Goal: Transaction & Acquisition: Purchase product/service

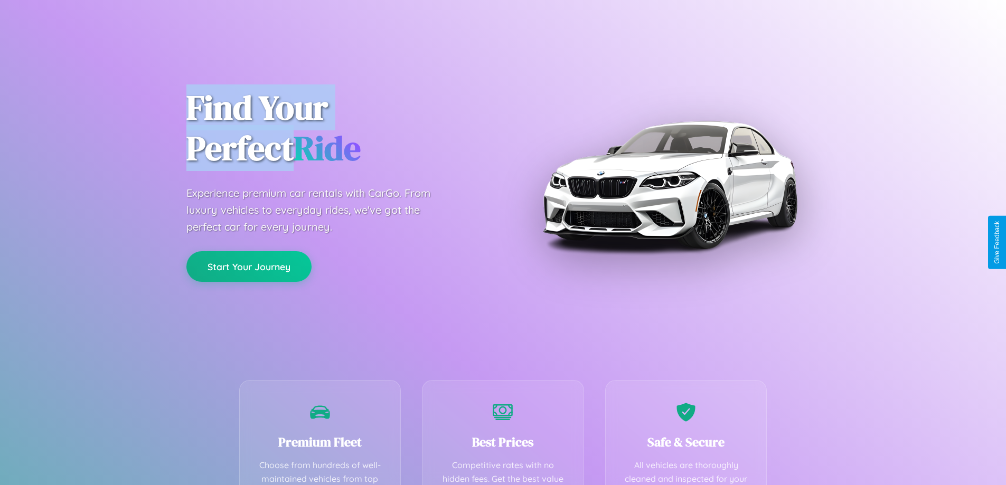
scroll to position [308, 0]
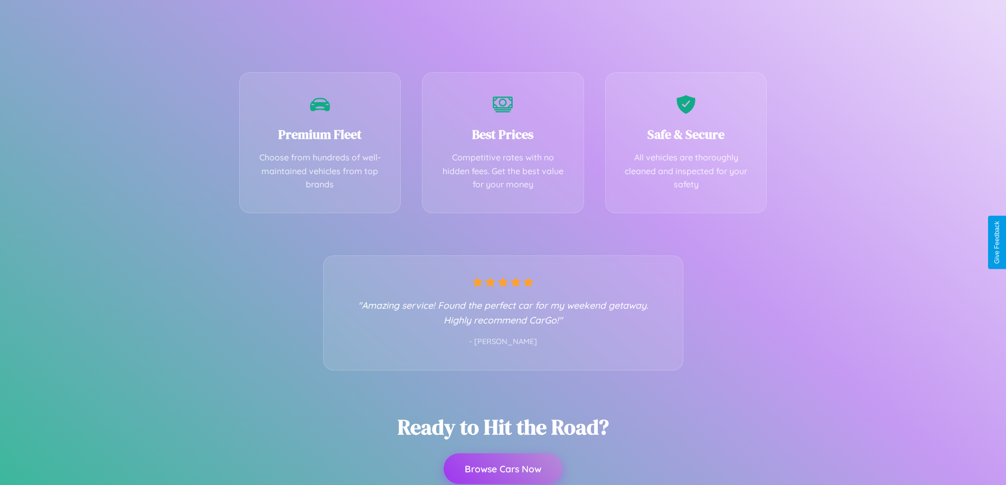
click at [503, 470] on button "Browse Cars Now" at bounding box center [503, 469] width 119 height 31
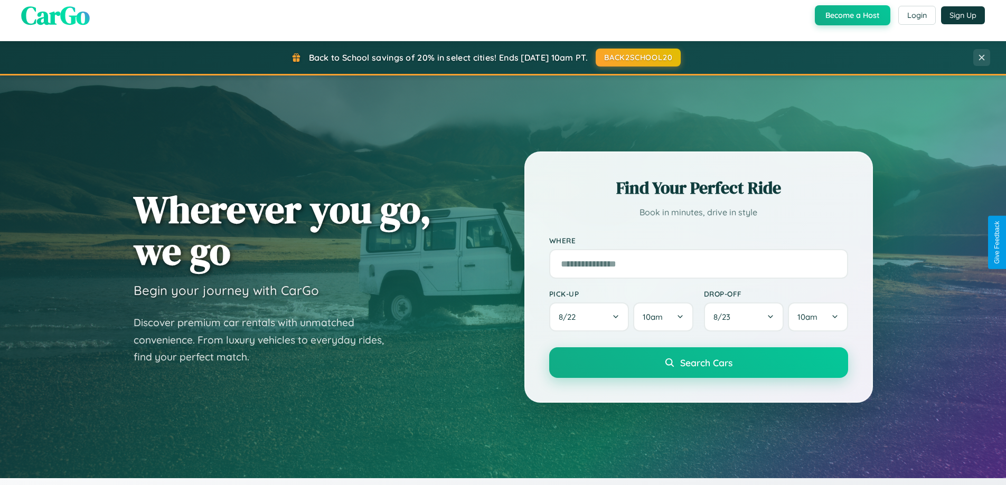
scroll to position [31, 0]
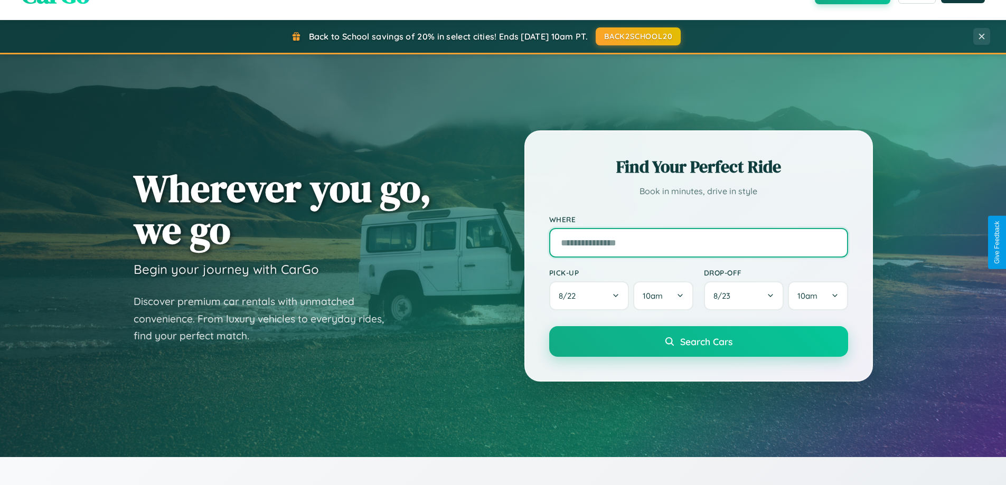
click at [698, 242] on input "text" at bounding box center [698, 243] width 299 height 30
type input "**********"
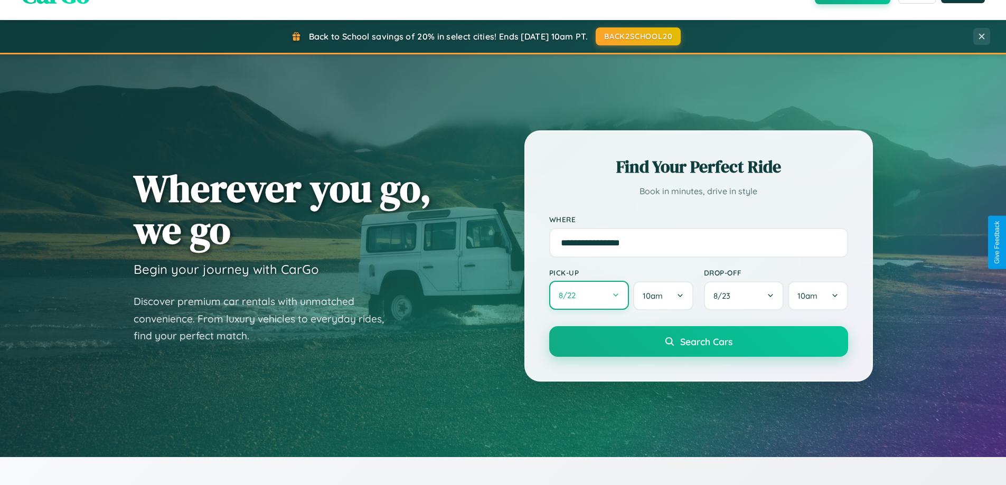
click at [589, 296] on button "8 / 22" at bounding box center [589, 295] width 80 height 29
select select "*"
select select "****"
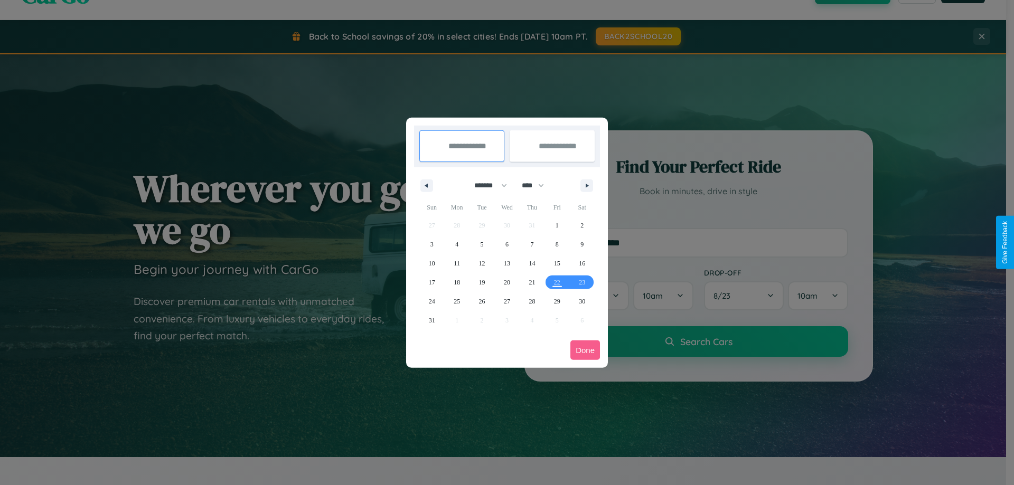
drag, startPoint x: 486, startPoint y: 185, endPoint x: 507, endPoint y: 212, distance: 33.8
click at [486, 185] on select "******* ******** ***** ***** *** **** **** ****** ********* ******* ******** **…" at bounding box center [488, 185] width 45 height 17
select select "*"
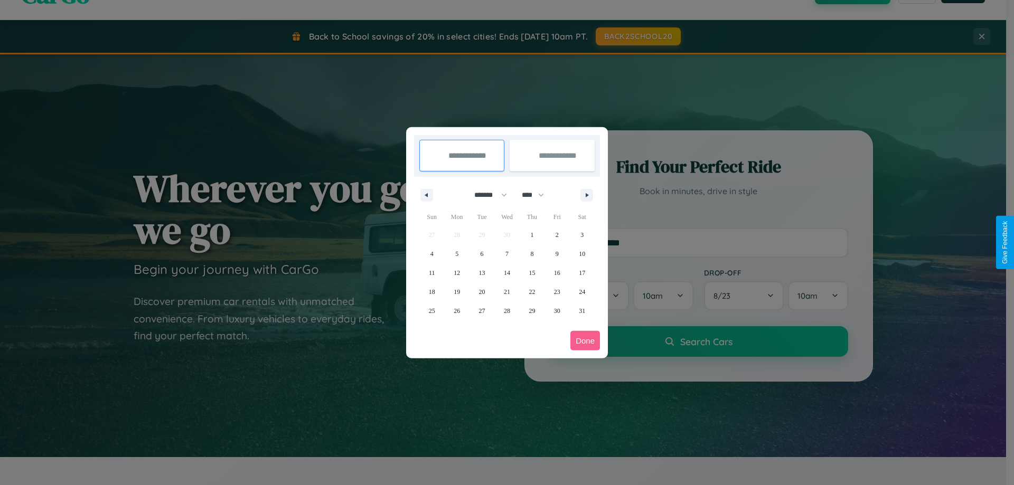
click at [538, 195] on select "**** **** **** **** **** **** **** **** **** **** **** **** **** **** **** ****…" at bounding box center [533, 194] width 32 height 17
select select "****"
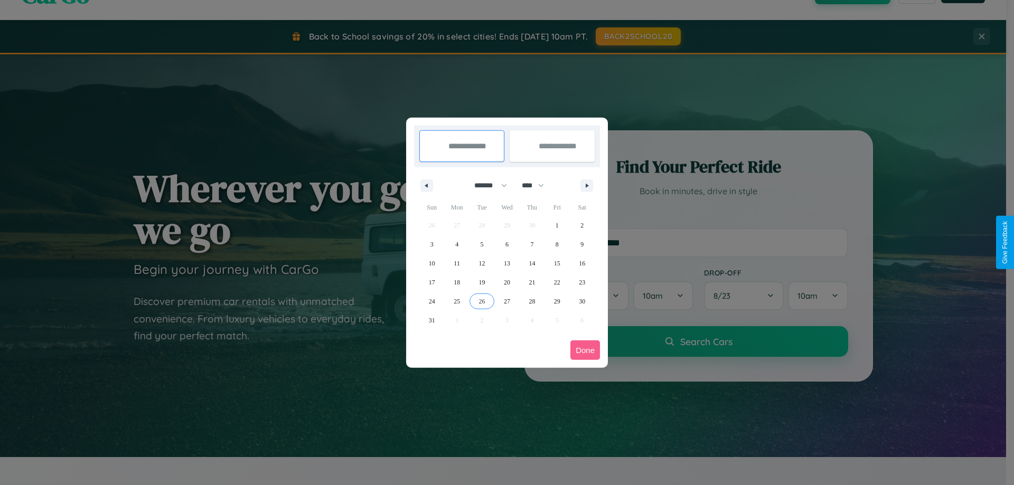
click at [482, 301] on span "26" at bounding box center [482, 301] width 6 height 19
type input "**********"
click at [587, 185] on icon "button" at bounding box center [588, 186] width 5 height 4
select select "*"
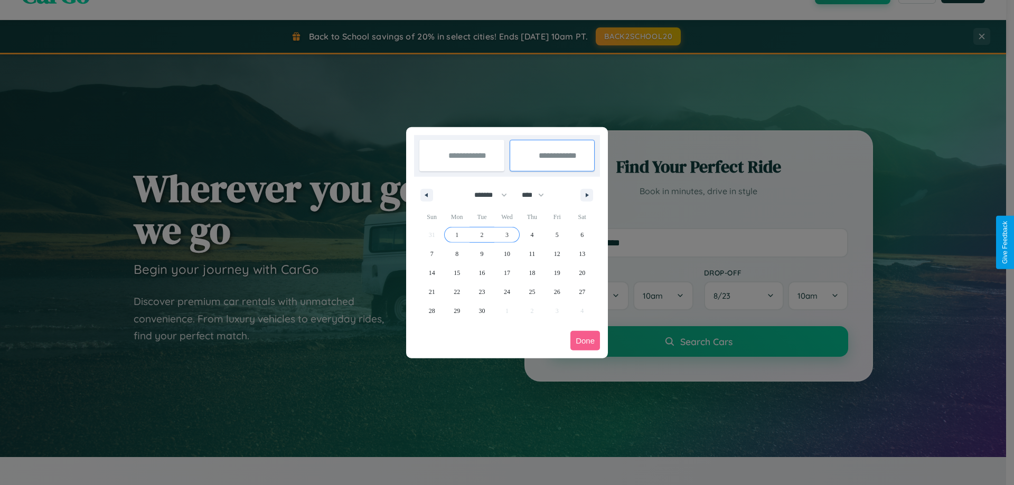
click at [507, 235] on span "3" at bounding box center [507, 235] width 3 height 19
type input "**********"
select select "*"
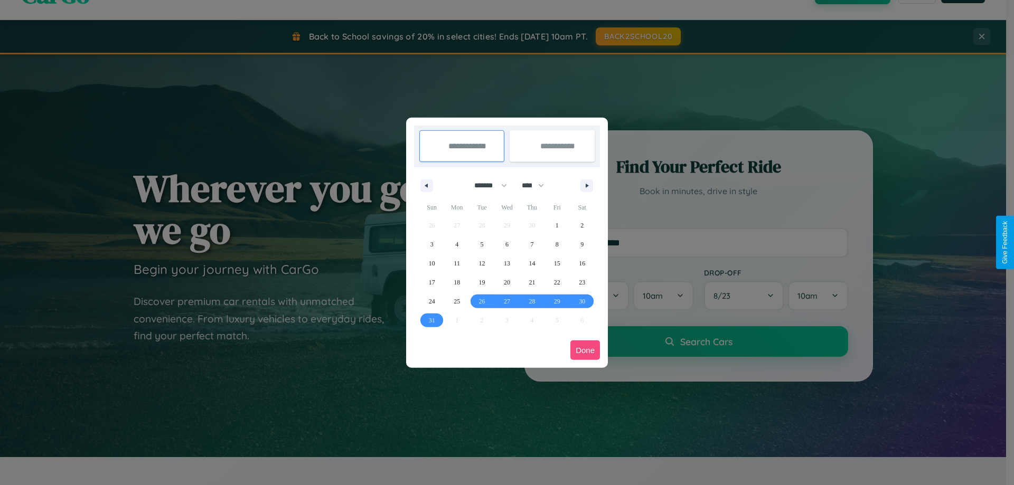
click at [585, 350] on button "Done" at bounding box center [586, 351] width 30 height 20
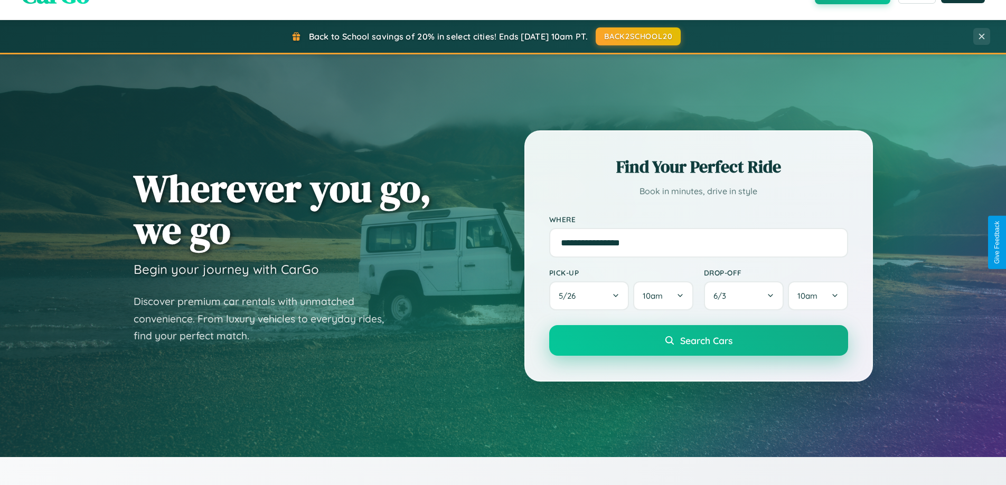
click at [698, 341] on span "Search Cars" at bounding box center [706, 341] width 52 height 12
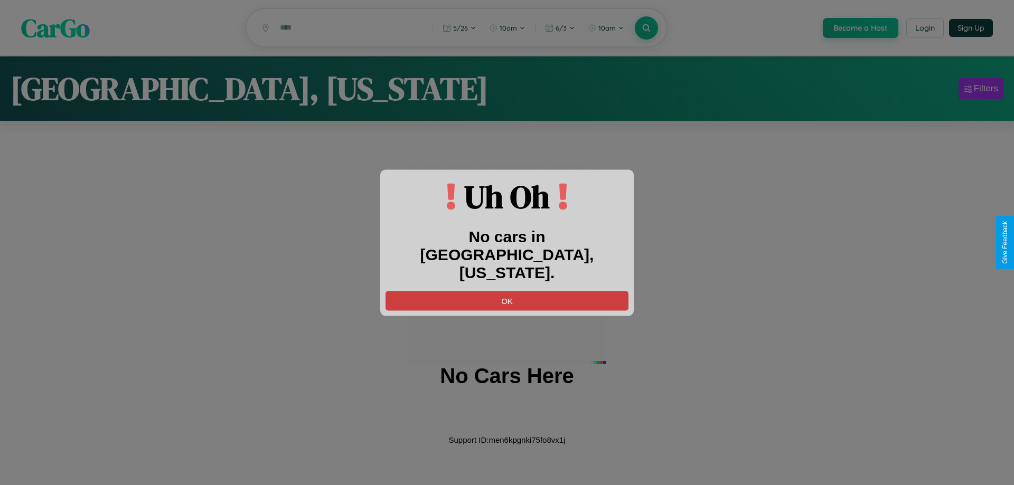
click at [507, 291] on button "OK" at bounding box center [507, 301] width 243 height 20
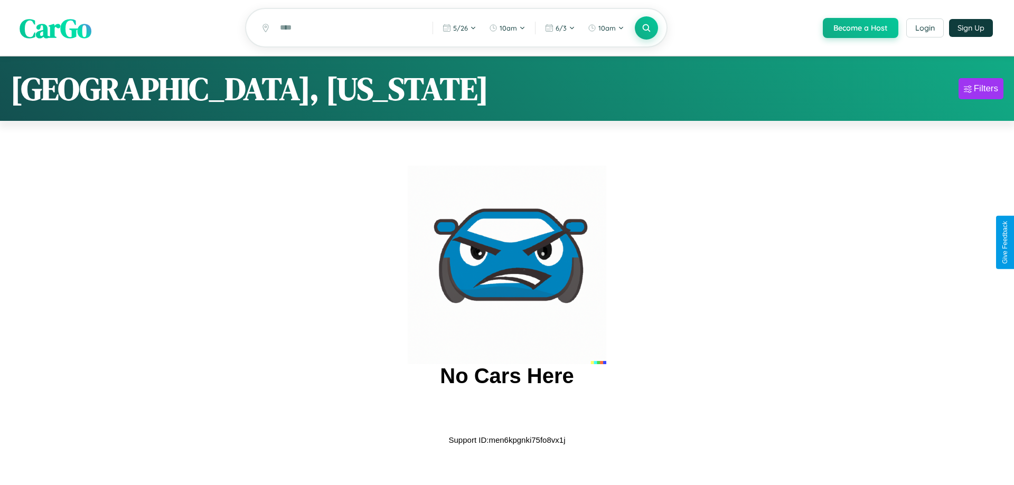
click at [55, 29] on span "CarGo" at bounding box center [56, 28] width 72 height 36
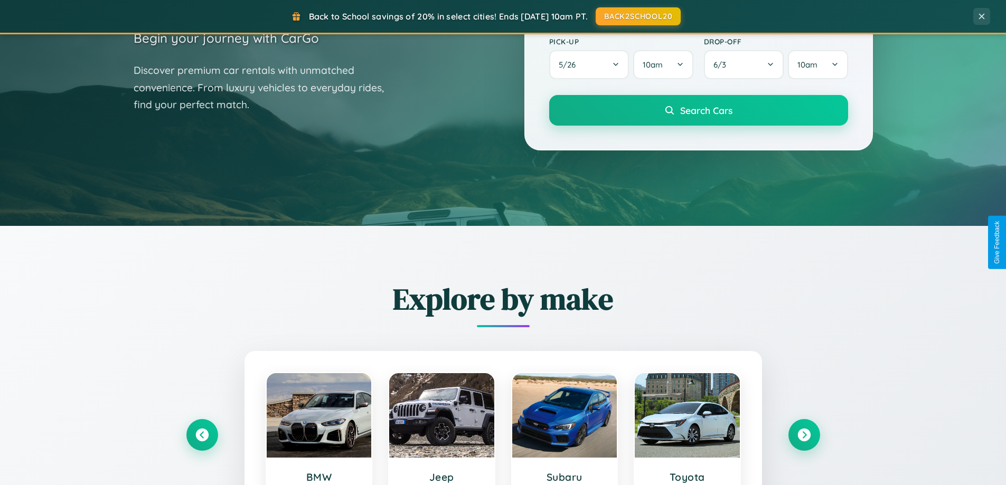
scroll to position [455, 0]
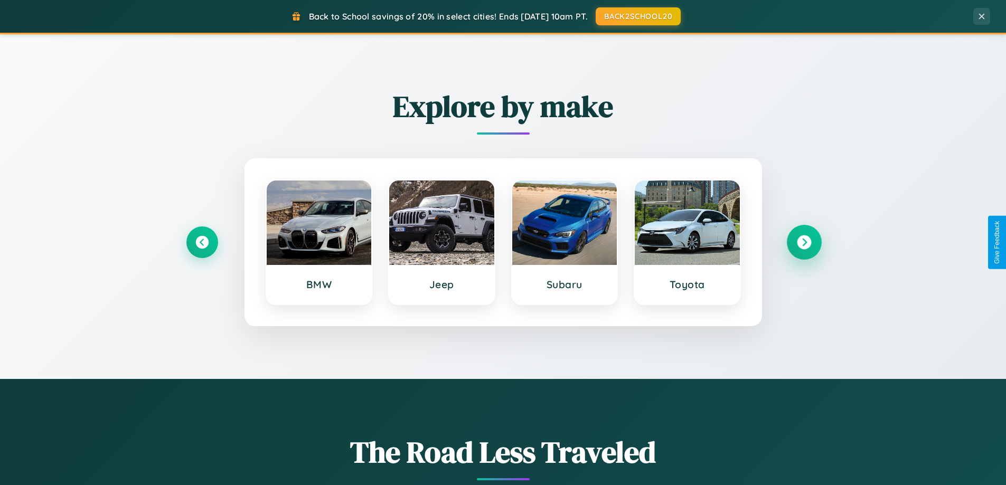
click at [804, 242] on icon at bounding box center [804, 243] width 14 height 14
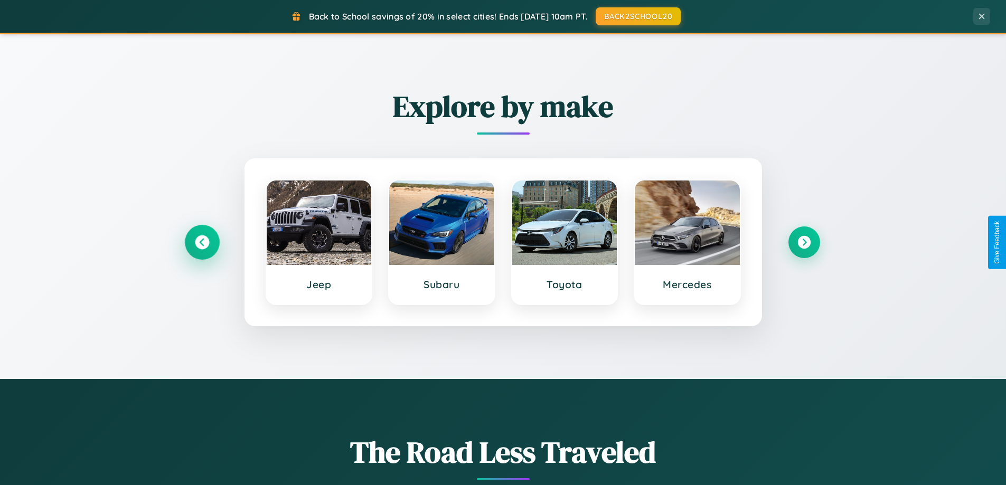
click at [202, 242] on icon at bounding box center [202, 243] width 14 height 14
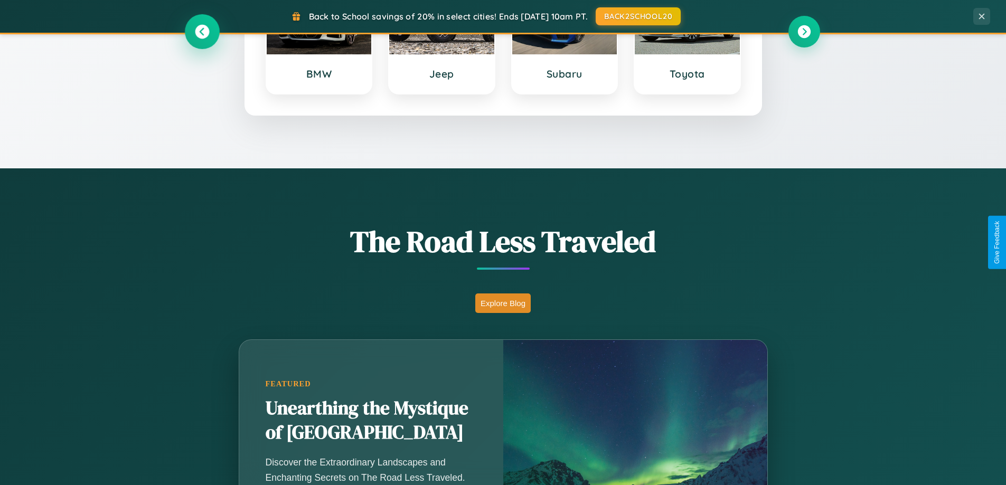
scroll to position [1697, 0]
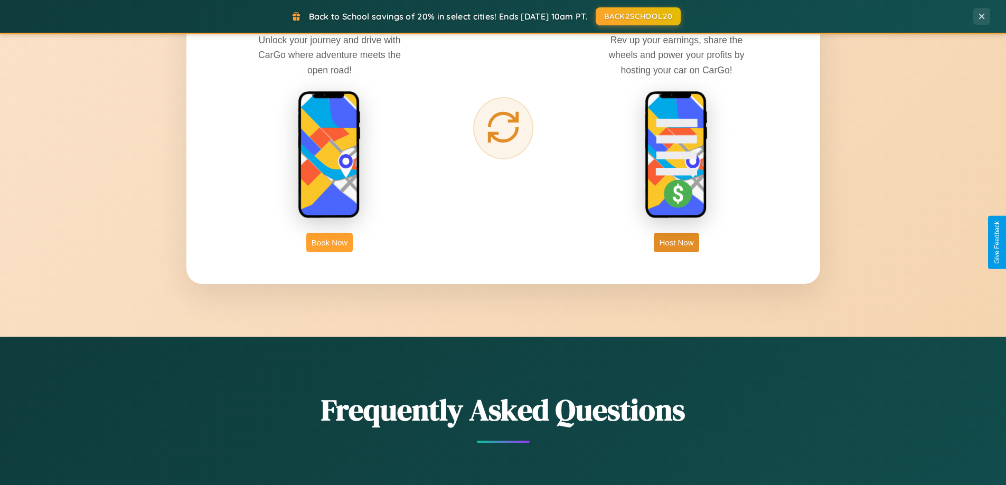
click at [330, 242] on button "Book Now" at bounding box center [329, 243] width 46 height 20
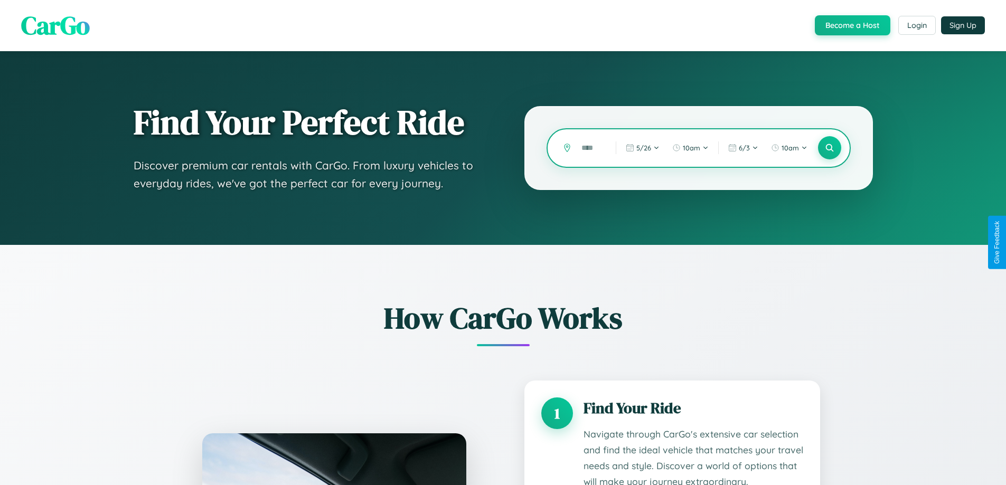
click at [591, 148] on input "text" at bounding box center [590, 148] width 29 height 18
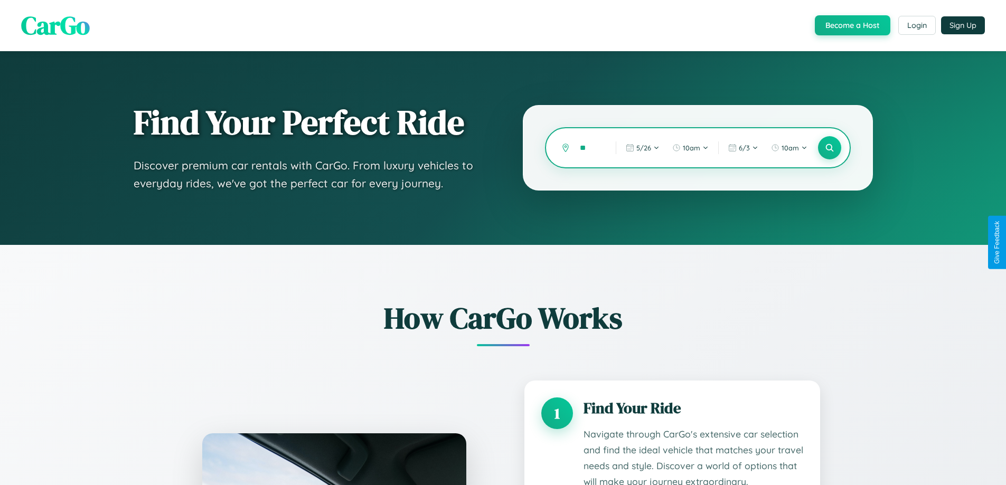
type input "*"
type input "**********"
click at [829, 148] on icon at bounding box center [830, 148] width 10 height 10
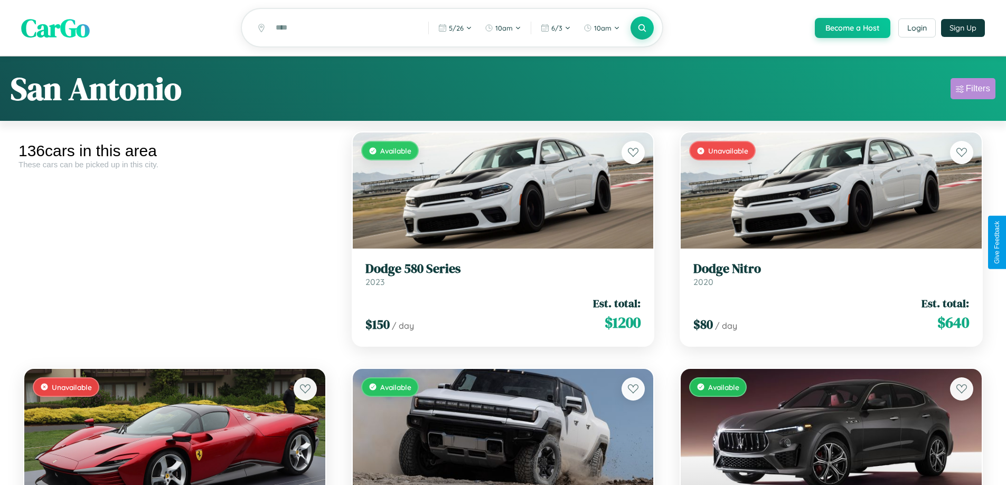
click at [973, 90] on div "Filters" at bounding box center [978, 88] width 24 height 11
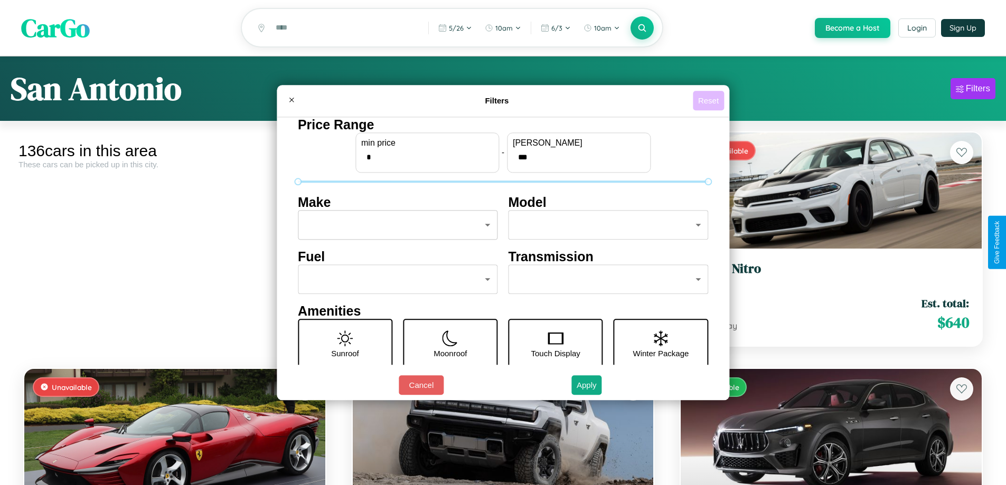
click at [710, 100] on button "Reset" at bounding box center [708, 101] width 31 height 20
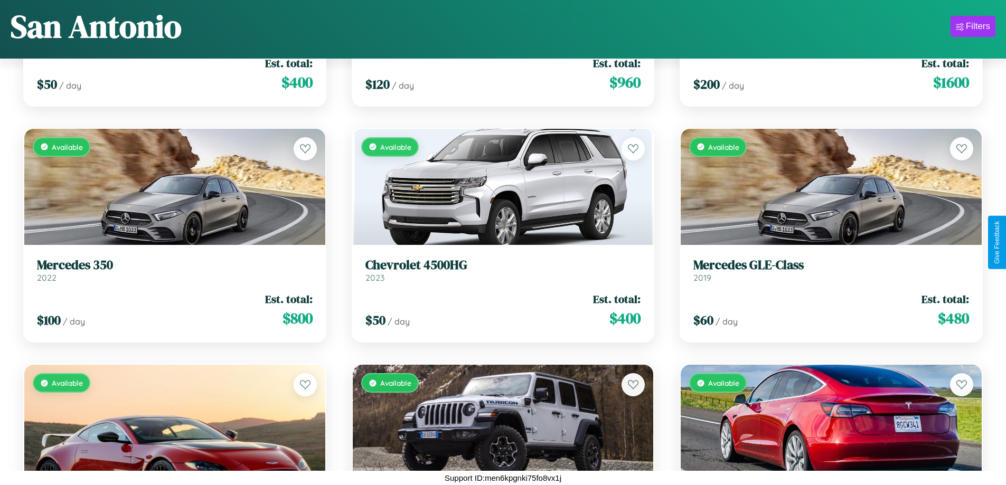
scroll to position [4406, 0]
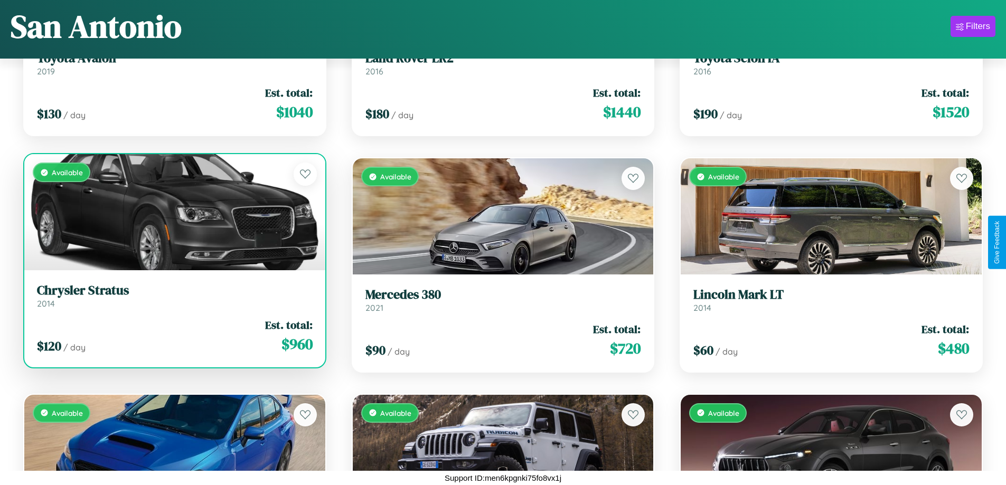
click at [173, 300] on link "Chrysler Stratus 2014" at bounding box center [175, 296] width 276 height 26
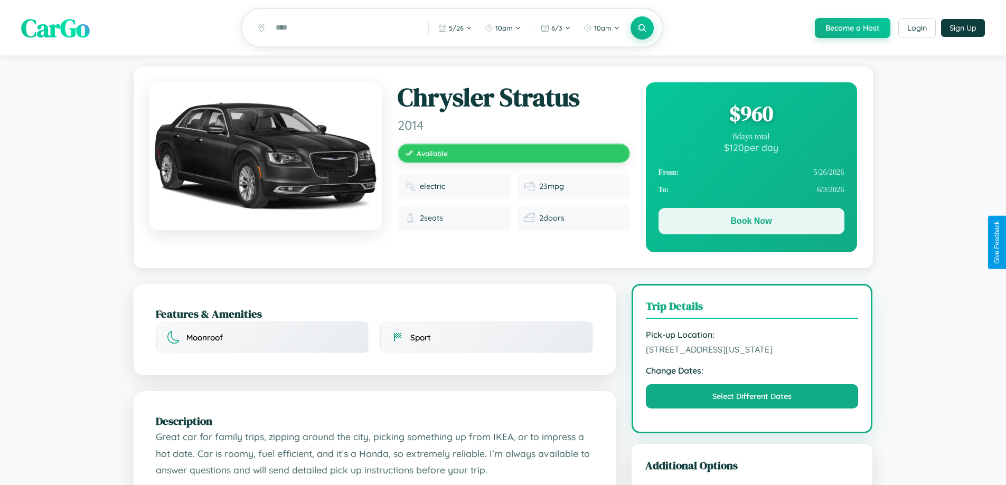
click at [751, 223] on button "Book Now" at bounding box center [752, 221] width 186 height 26
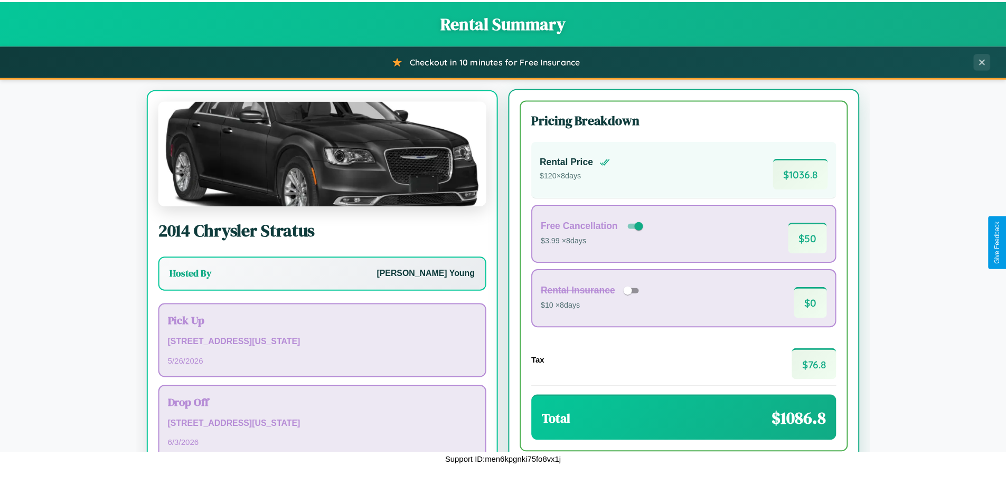
scroll to position [49, 0]
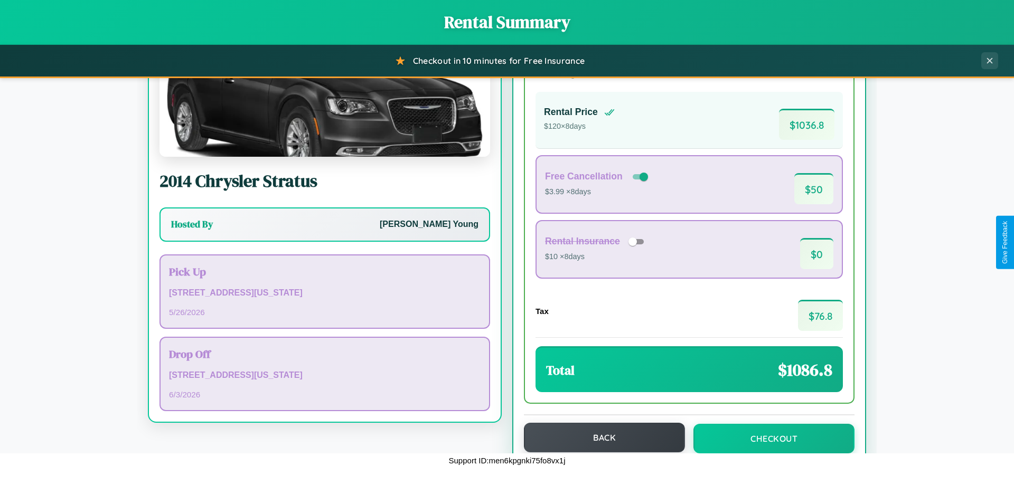
click at [600, 438] on button "Back" at bounding box center [604, 438] width 161 height 30
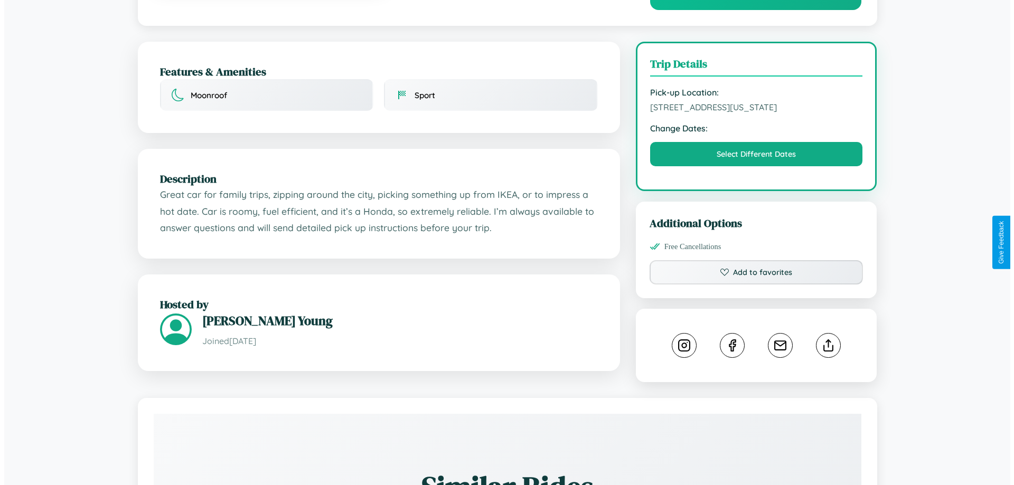
scroll to position [285, 0]
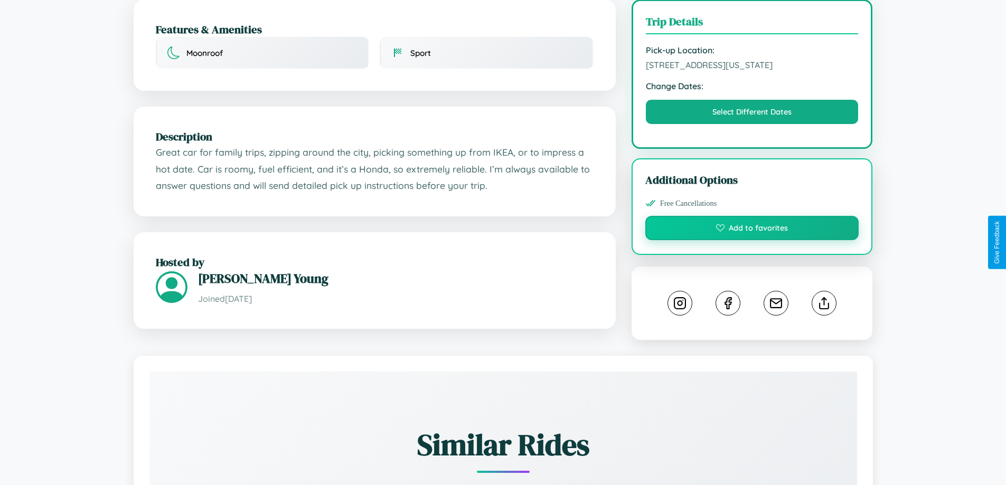
click at [752, 240] on button "Add to favorites" at bounding box center [753, 228] width 214 height 24
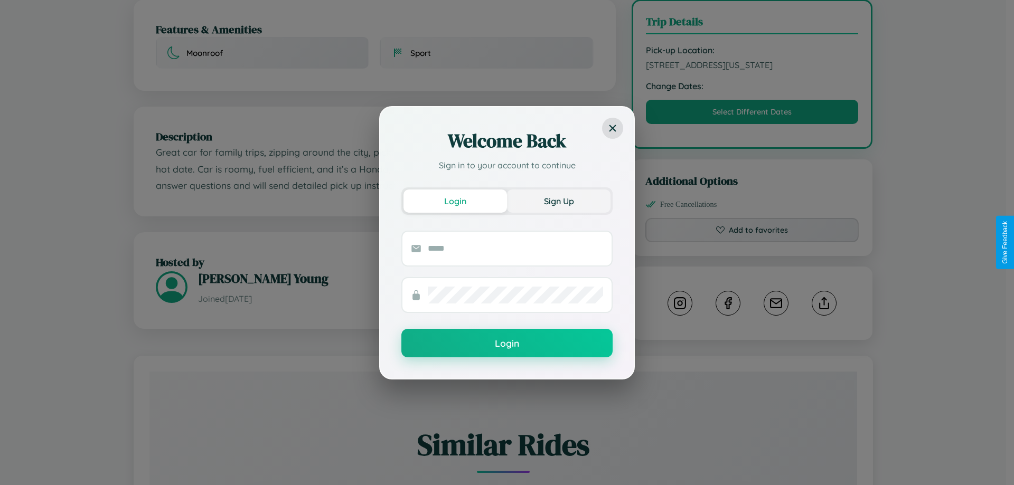
click at [559, 201] on button "Sign Up" at bounding box center [559, 201] width 104 height 23
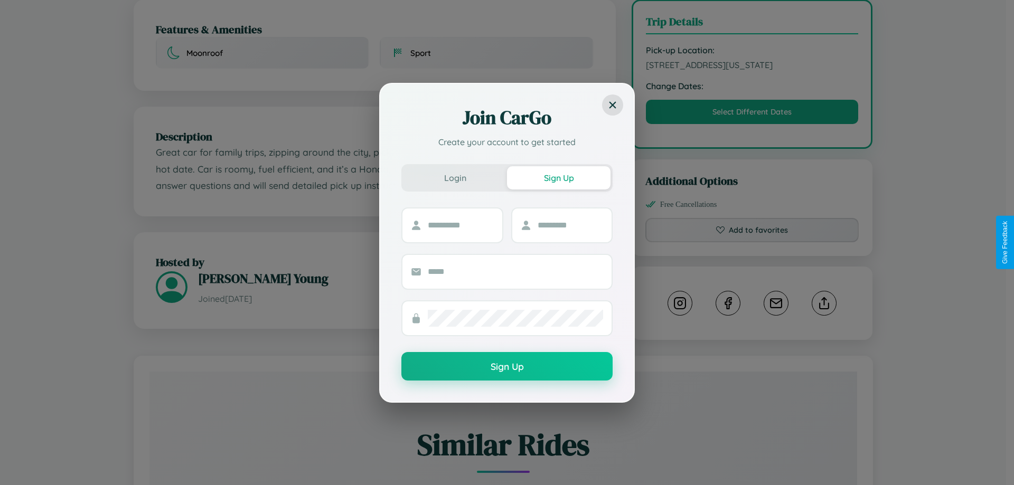
click at [752, 242] on div "Join CarGo Create your account to get started Login Sign Up Sign Up" at bounding box center [507, 242] width 1014 height 485
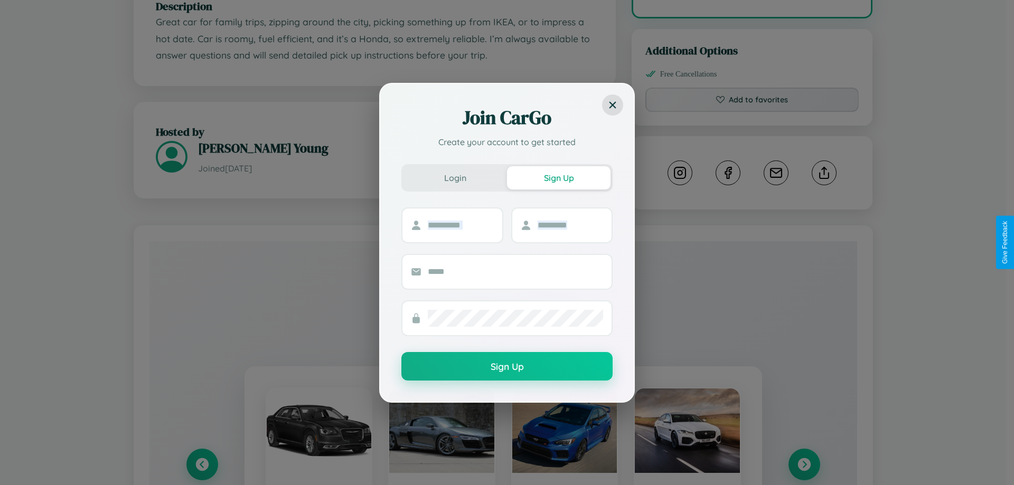
scroll to position [598, 0]
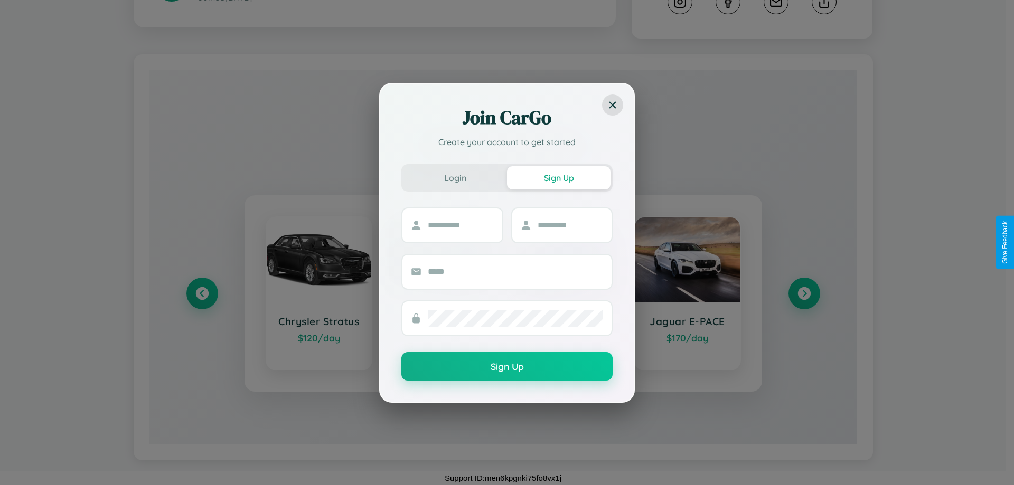
click at [804, 294] on div "Join CarGo Create your account to get started Login Sign Up Sign Up" at bounding box center [507, 242] width 1014 height 485
click at [202, 294] on div "Join CarGo Create your account to get started Login Sign Up Sign Up" at bounding box center [507, 242] width 1014 height 485
click at [804, 294] on div "Join CarGo Create your account to get started Login Sign Up Sign Up" at bounding box center [507, 242] width 1014 height 485
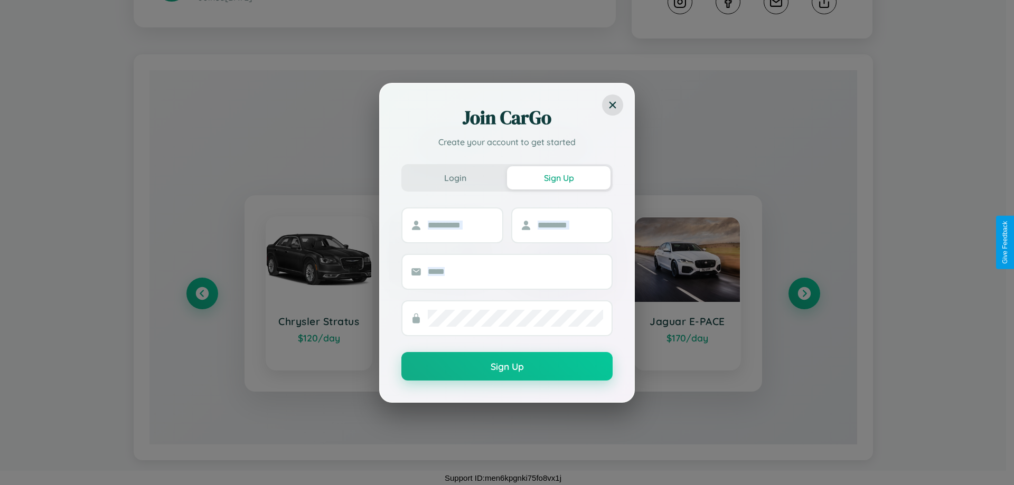
scroll to position [0, 0]
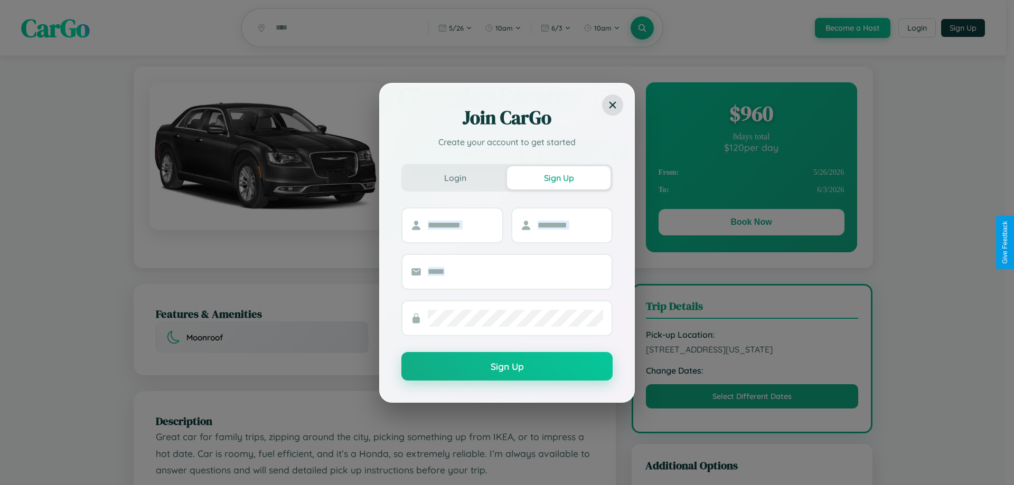
click at [751, 224] on div "Join CarGo Create your account to get started Login Sign Up Sign Up" at bounding box center [507, 242] width 1014 height 485
